Goal: Ask a question: Seek information or help from site administrators or community

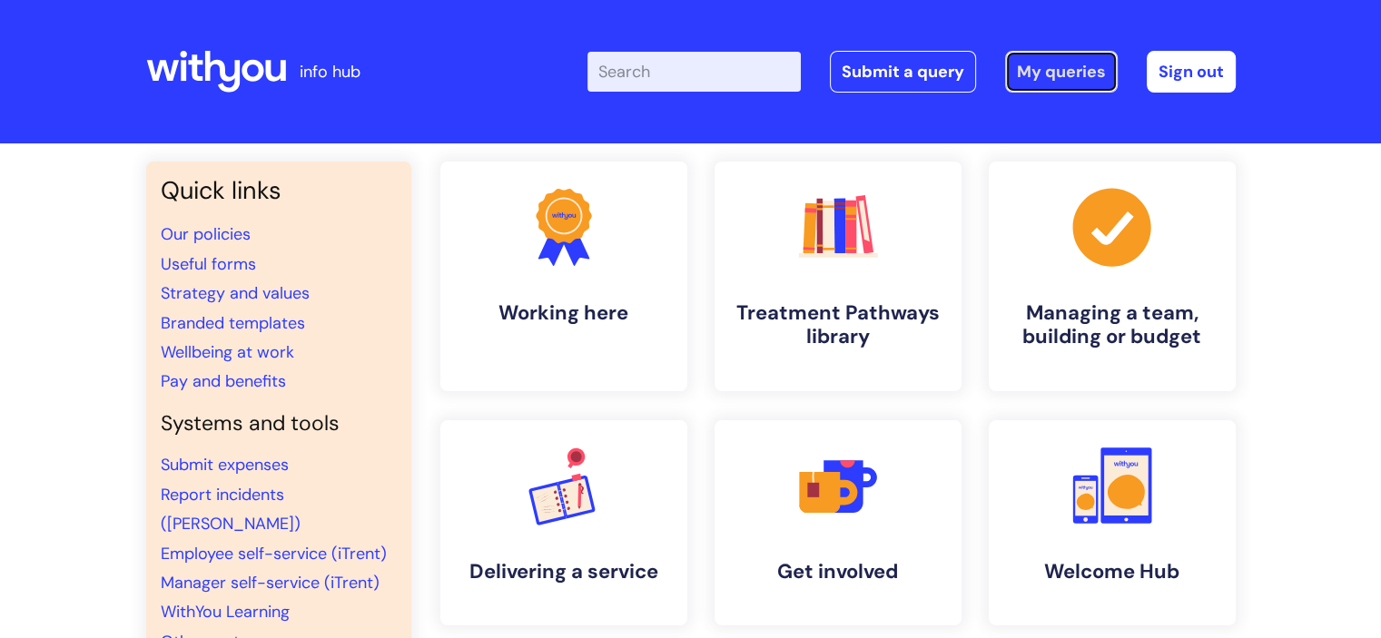
click at [1058, 78] on link "My queries" at bounding box center [1061, 72] width 113 height 42
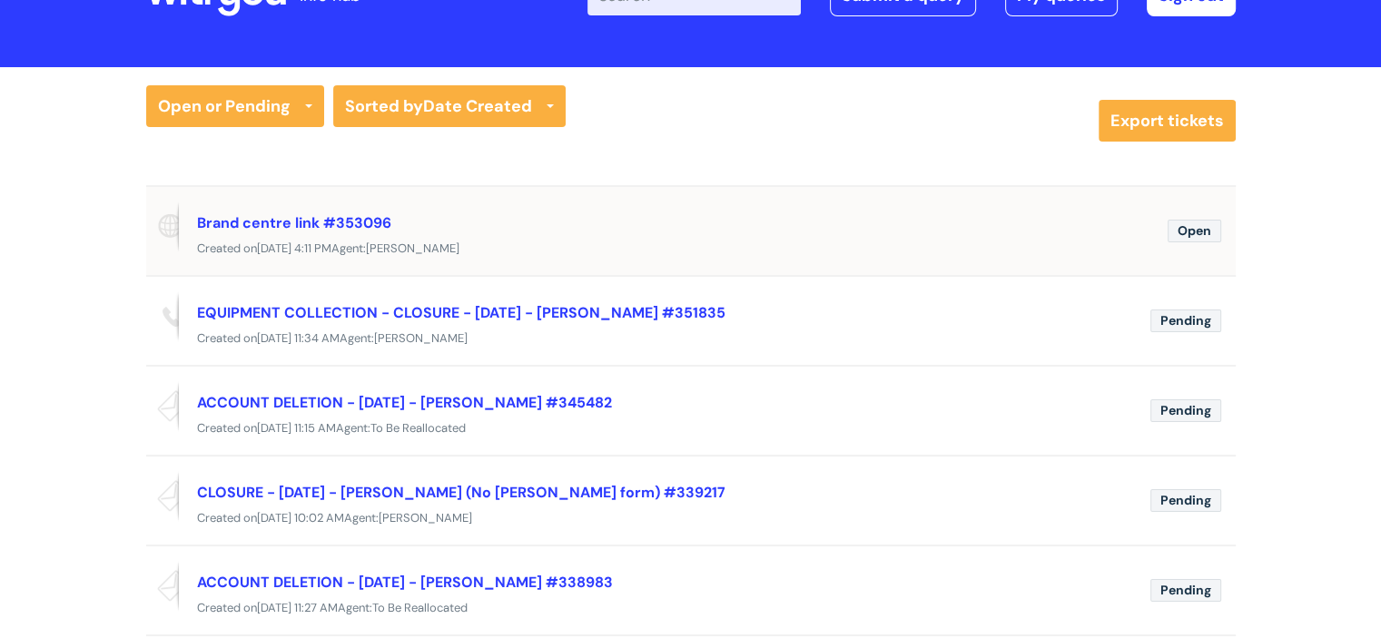
scroll to position [73, 0]
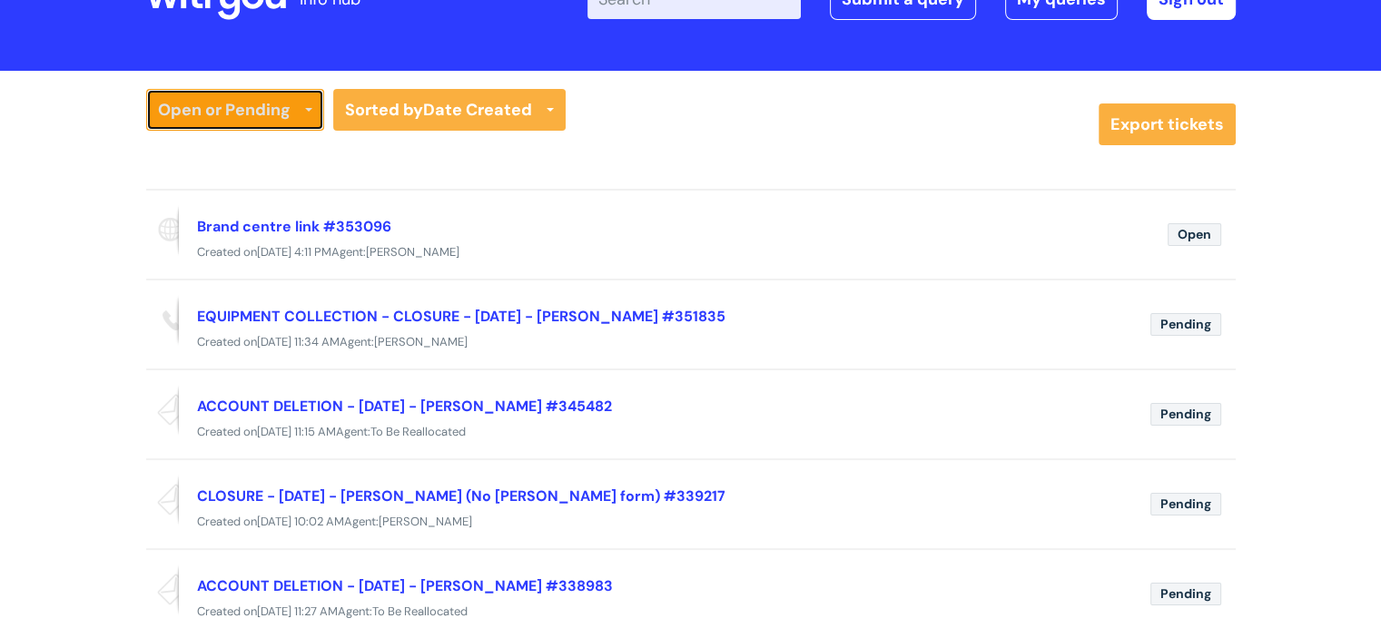
click at [235, 113] on link "Open or Pending" at bounding box center [235, 110] width 178 height 42
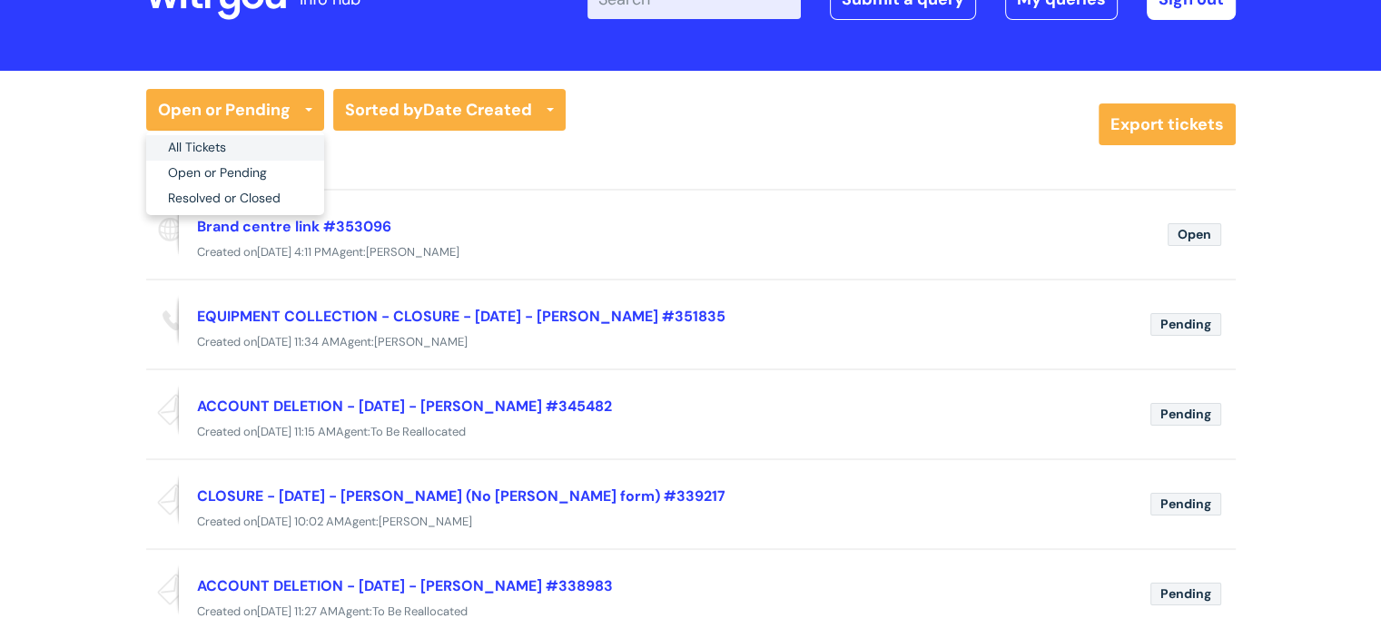
click at [222, 155] on link "All Tickets" at bounding box center [235, 147] width 178 height 25
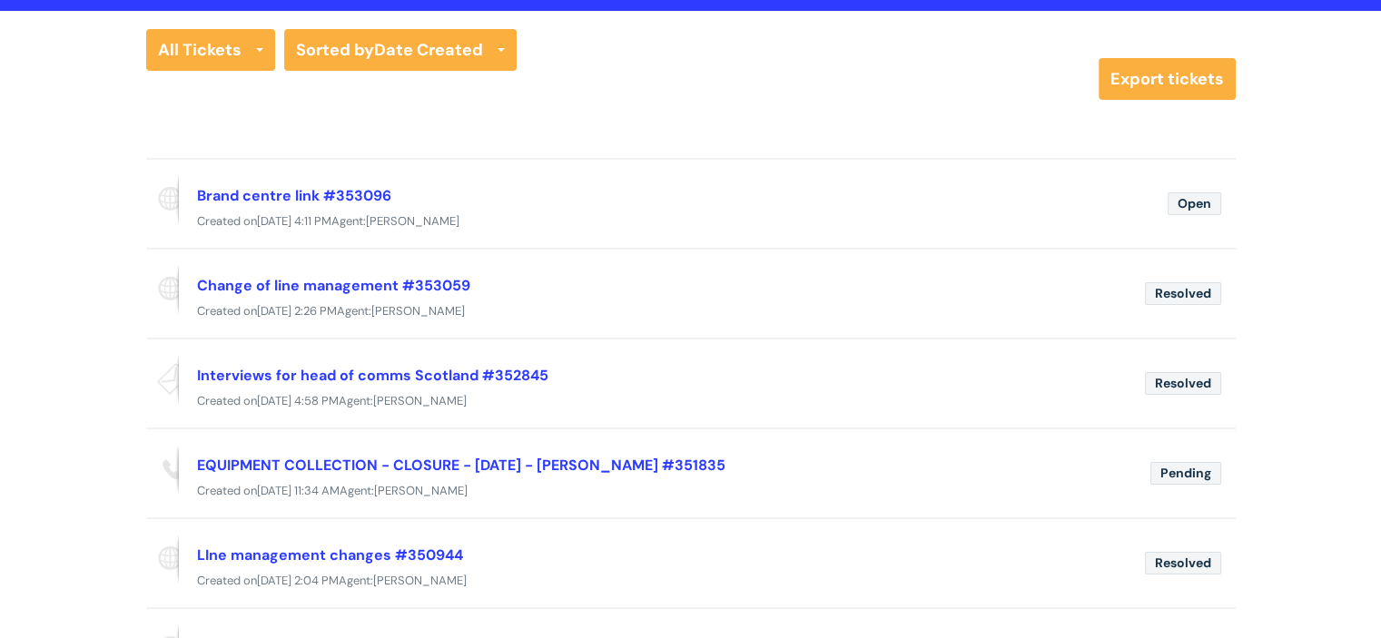
scroll to position [0, 0]
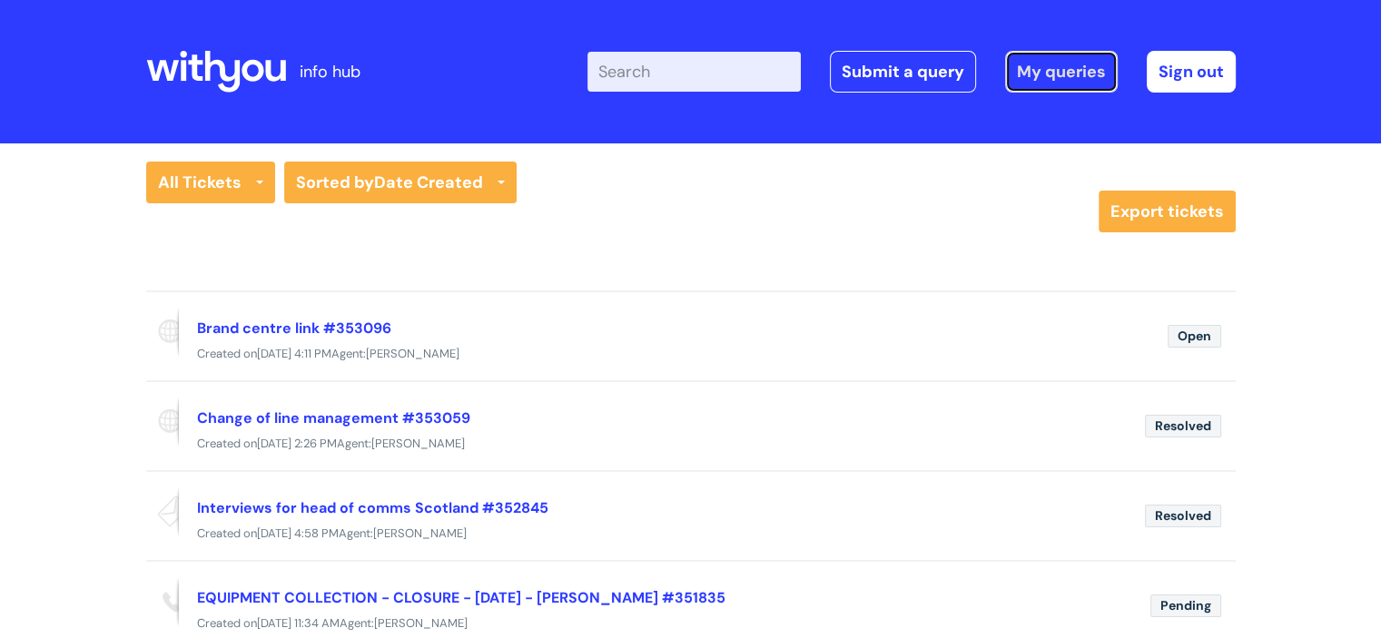
click at [1033, 64] on link "My queries" at bounding box center [1061, 72] width 113 height 42
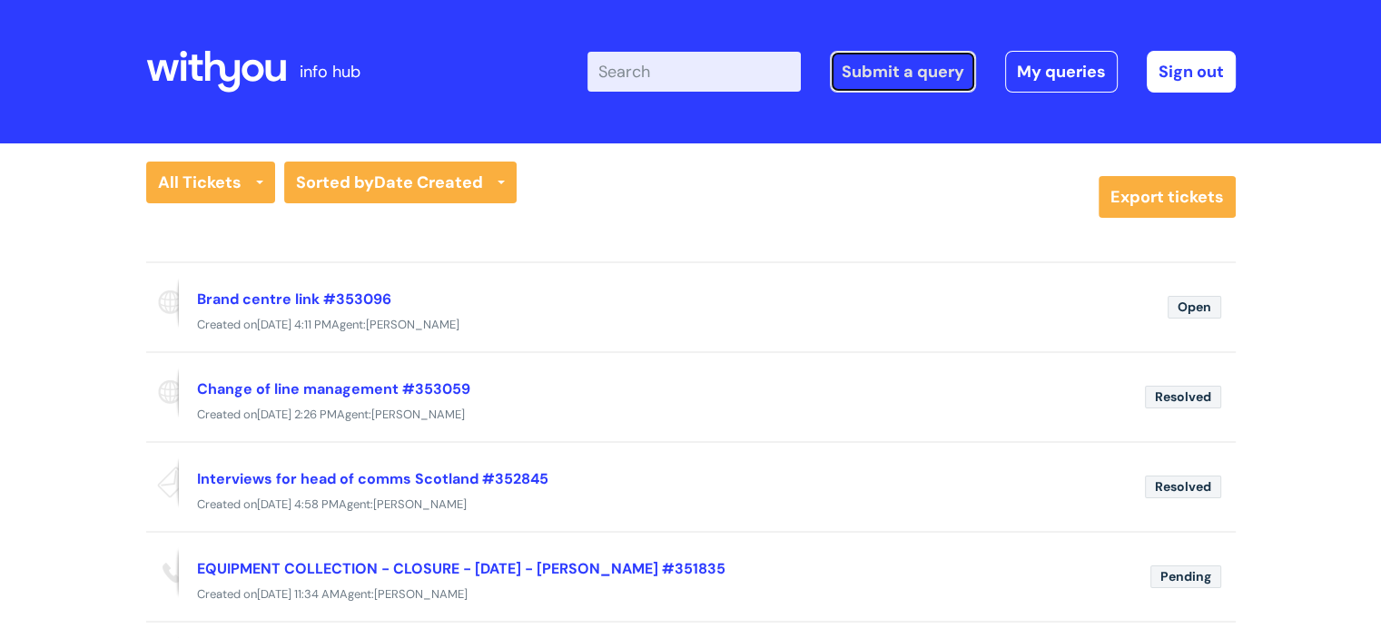
click at [913, 76] on link "Submit a query" at bounding box center [903, 72] width 146 height 42
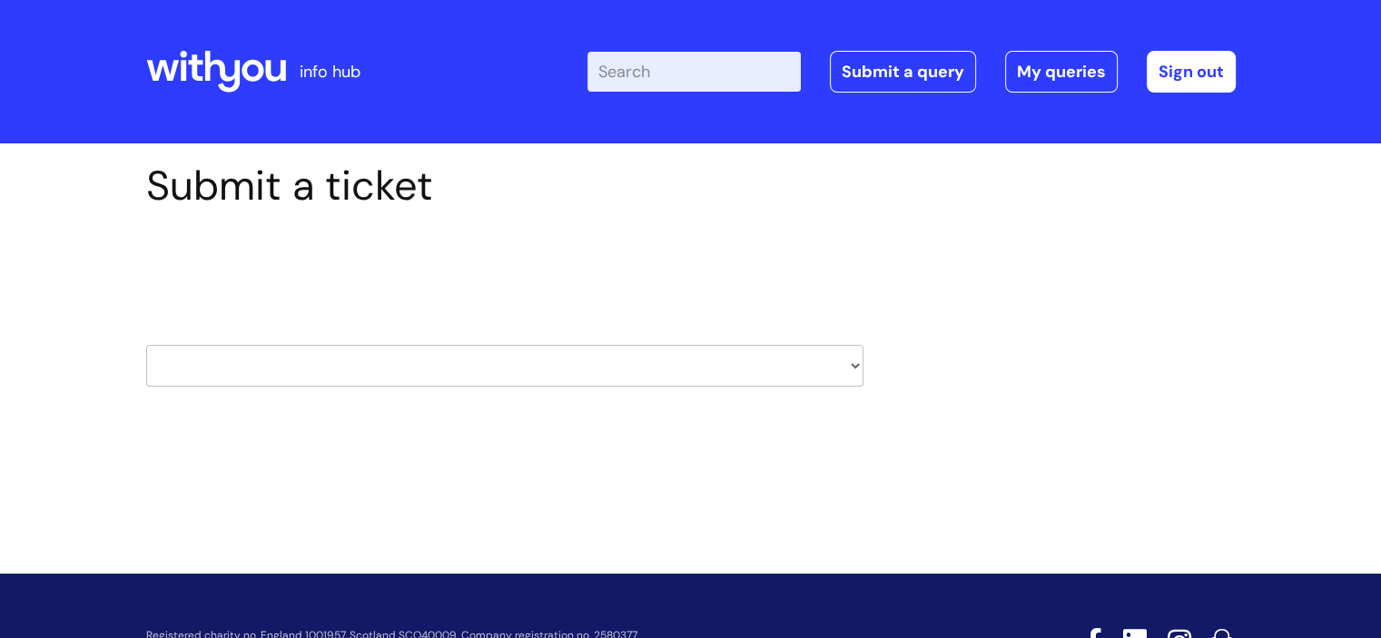
click at [814, 370] on select "HR / People IT and Support Clinical Drug Alerts Finance Accounts Data Support T…" at bounding box center [504, 366] width 717 height 42
select select "internal_communications"
click at [146, 345] on select "HR / People IT and Support Clinical Drug Alerts Finance Accounts Data Support T…" at bounding box center [504, 366] width 717 height 42
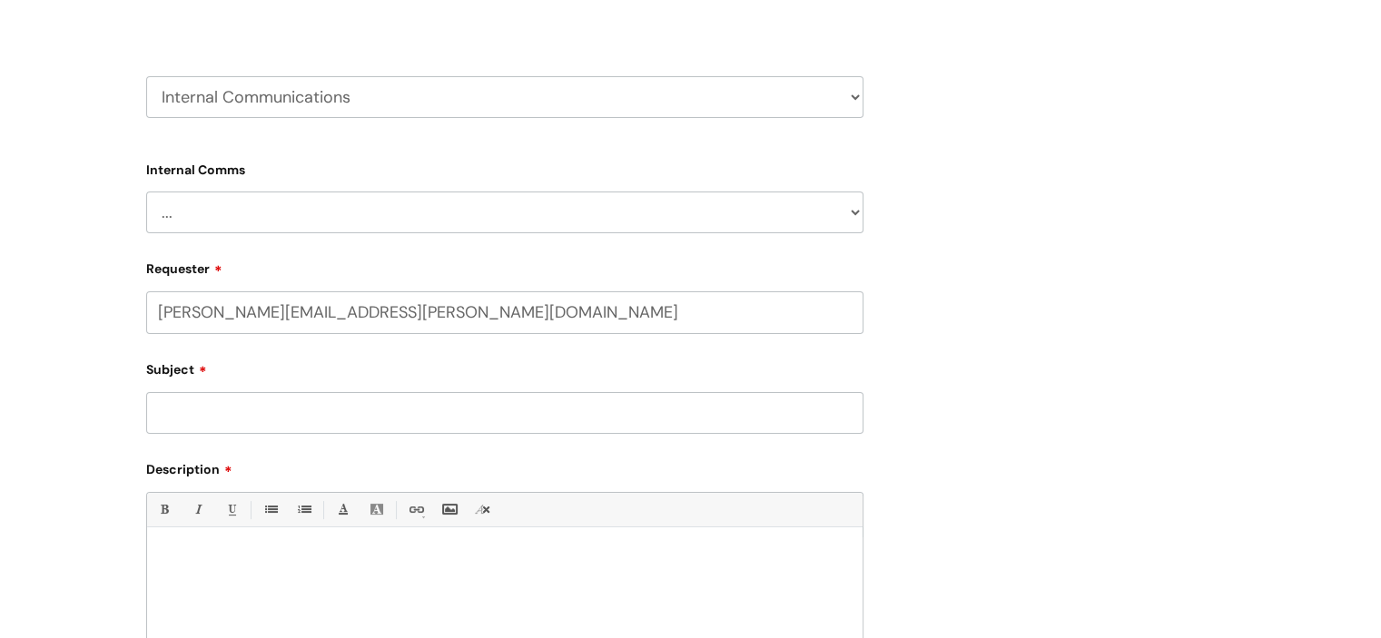
scroll to position [272, 0]
click at [625, 213] on select "... Internal Communication Staff and Volunteer awards Info hub WithYou Weekly e…" at bounding box center [504, 209] width 717 height 42
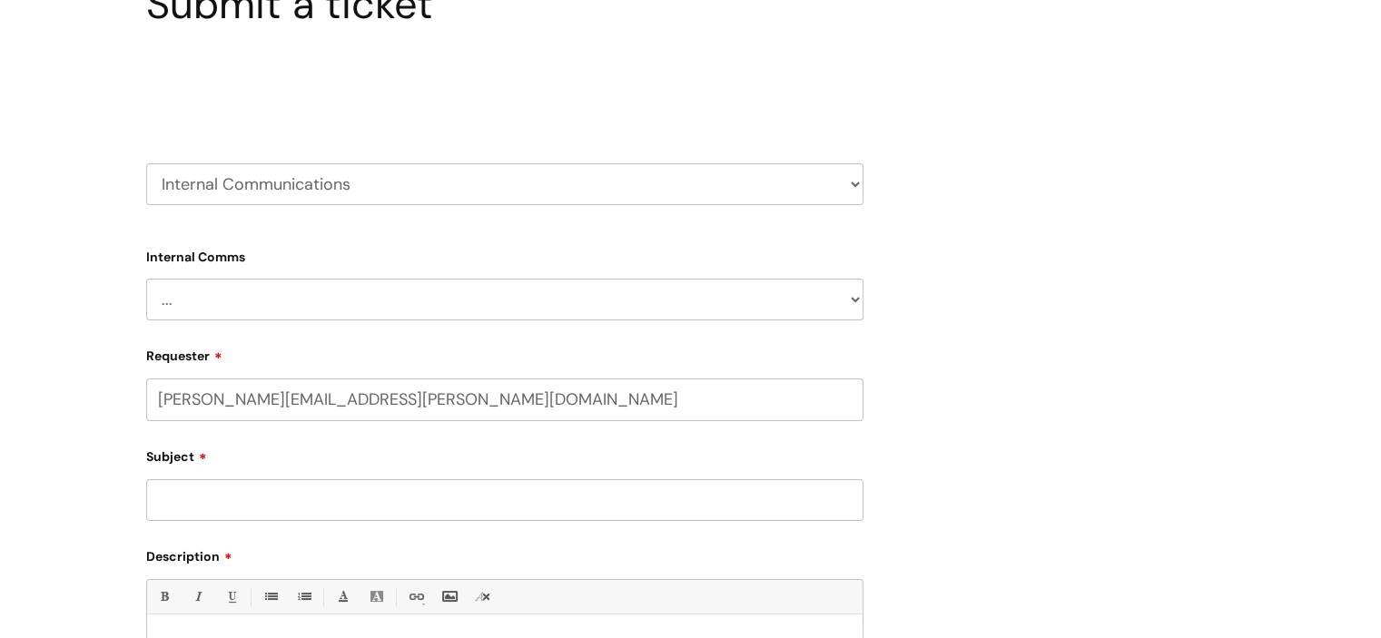
scroll to position [0, 0]
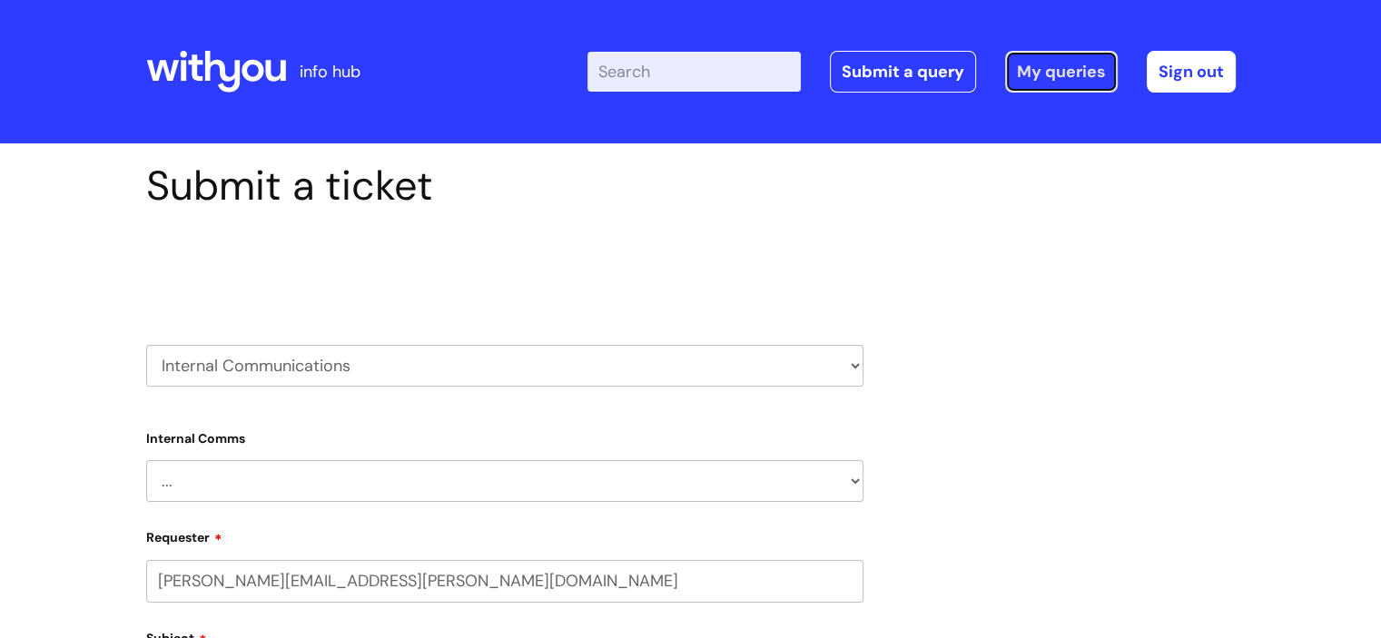
click at [1084, 63] on link "My queries" at bounding box center [1061, 72] width 113 height 42
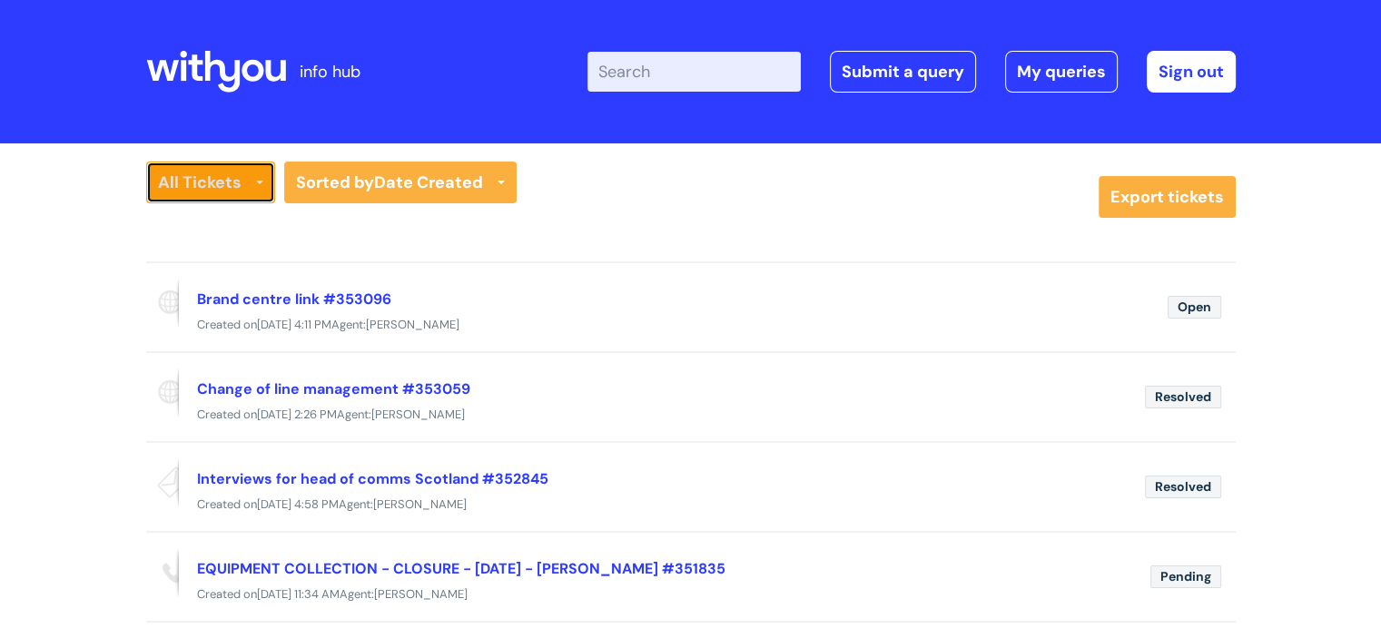
click at [234, 195] on link "All Tickets" at bounding box center [210, 183] width 129 height 42
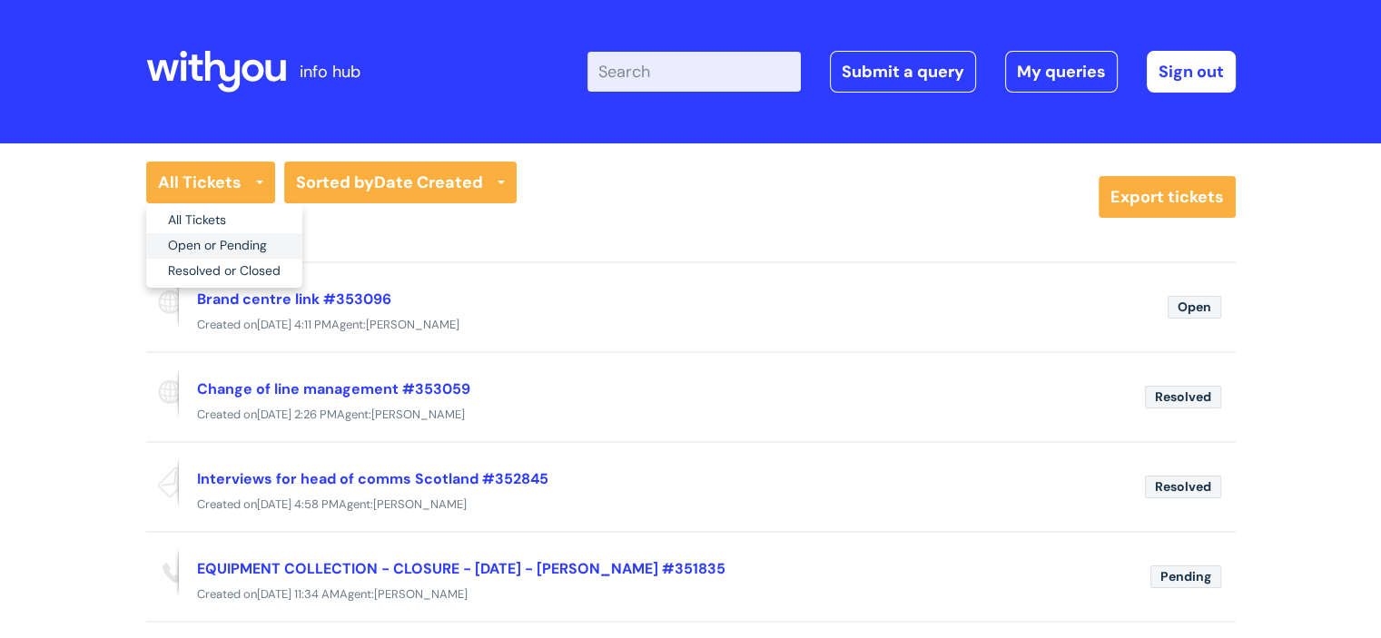
click at [214, 250] on link "Open or Pending" at bounding box center [224, 245] width 156 height 25
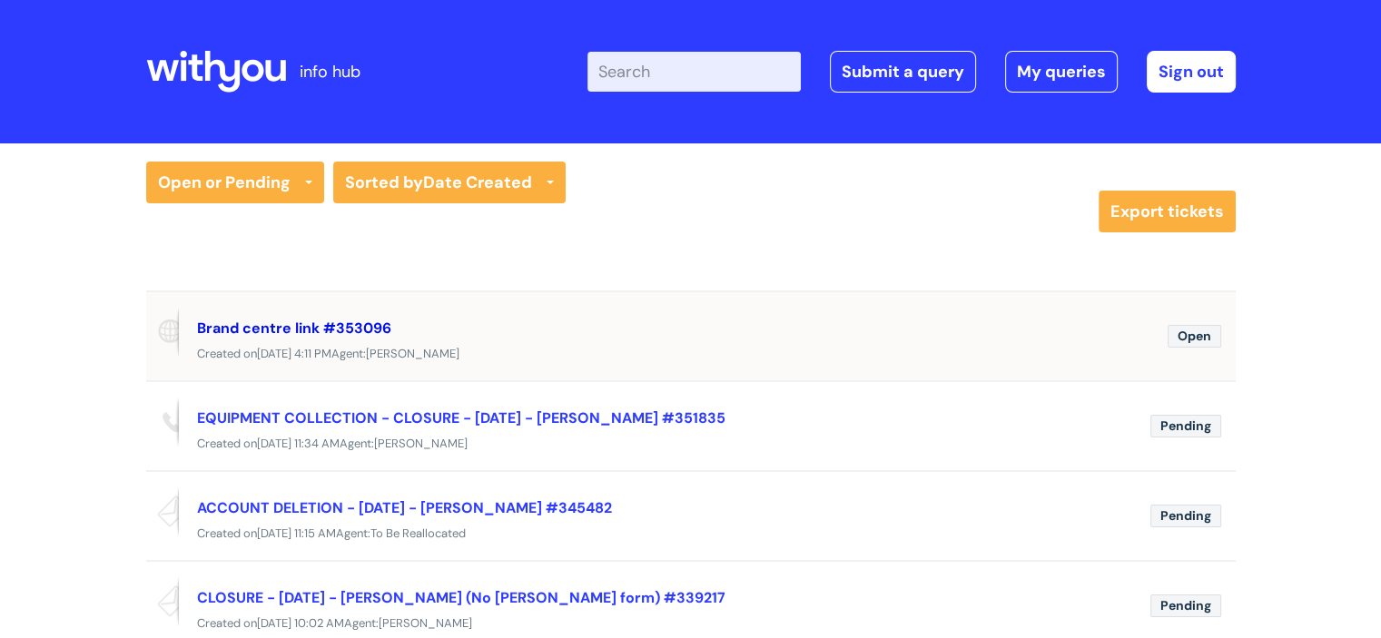
click at [252, 325] on link "Brand centre link #353096" at bounding box center [294, 328] width 194 height 19
